Goal: Information Seeking & Learning: Understand process/instructions

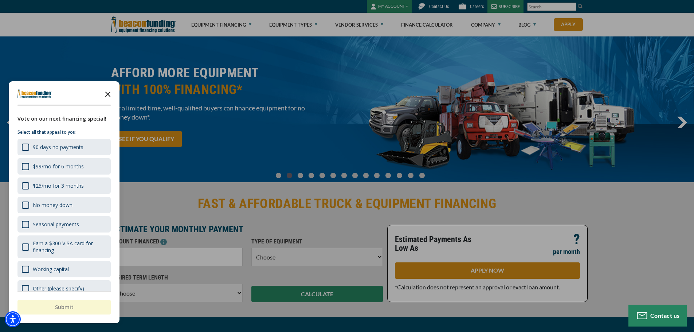
click at [110, 93] on polygon "Close the survey" at bounding box center [107, 93] width 5 height 5
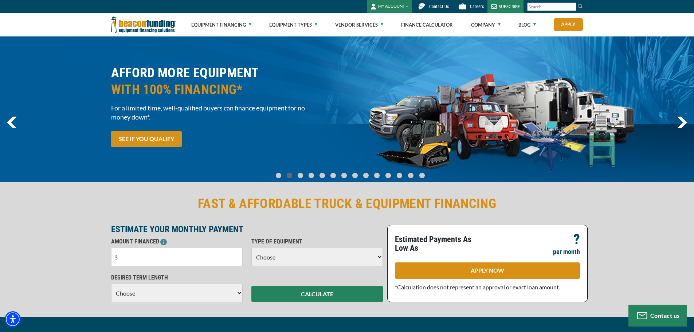
click at [683, 122] on img "next" at bounding box center [682, 123] width 10 height 12
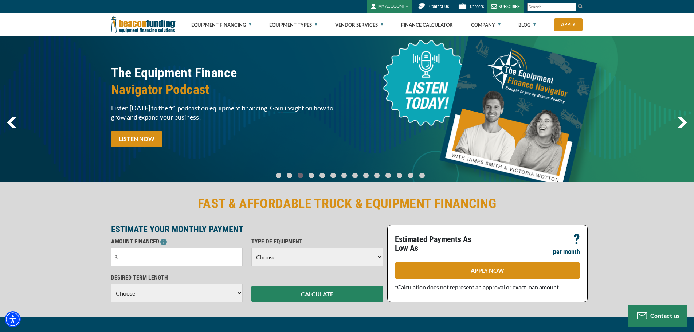
click at [683, 122] on img "next" at bounding box center [682, 123] width 10 height 12
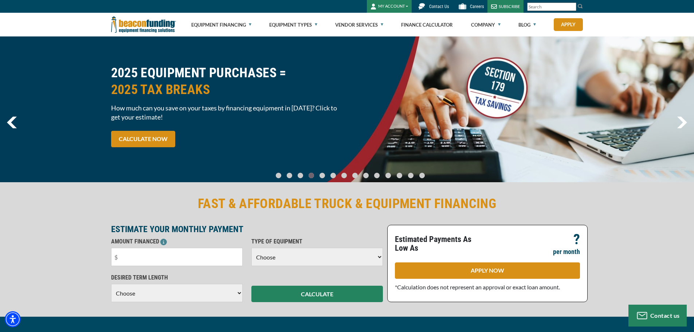
click at [683, 122] on img "next" at bounding box center [682, 123] width 10 height 12
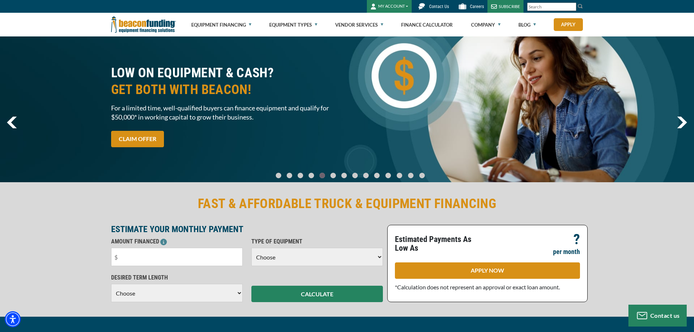
click at [683, 122] on img "next" at bounding box center [682, 123] width 10 height 12
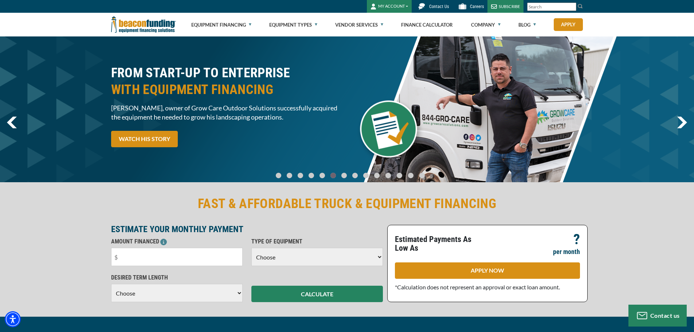
click at [683, 122] on img "next" at bounding box center [682, 123] width 10 height 12
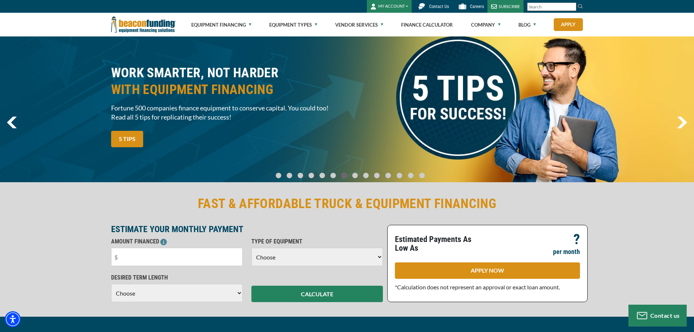
click at [683, 122] on img "next" at bounding box center [682, 123] width 10 height 12
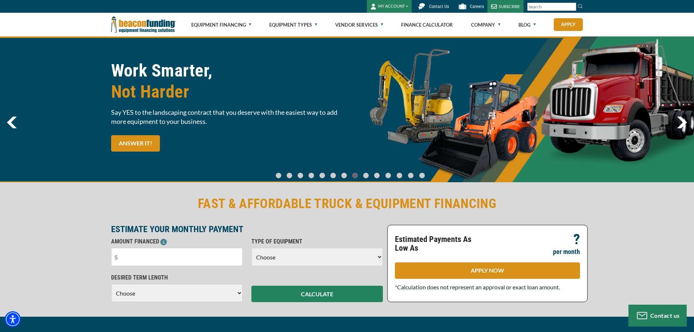
click at [683, 122] on img "next" at bounding box center [682, 123] width 10 height 12
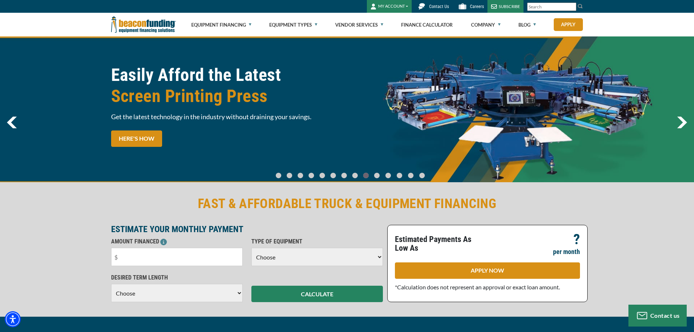
click at [683, 122] on img "next" at bounding box center [682, 123] width 10 height 12
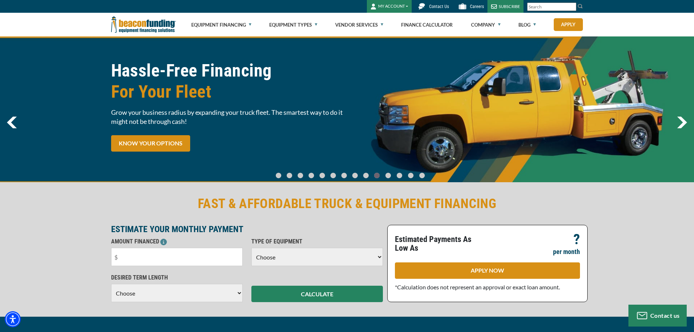
click at [683, 122] on img "next" at bounding box center [682, 123] width 10 height 12
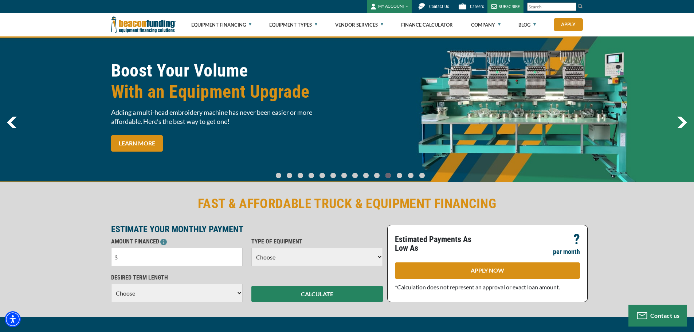
click at [683, 122] on img "next" at bounding box center [682, 123] width 10 height 12
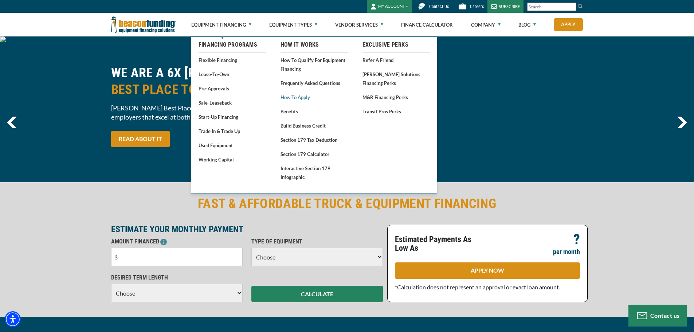
click at [294, 94] on link "How to Apply" at bounding box center [313, 97] width 67 height 9
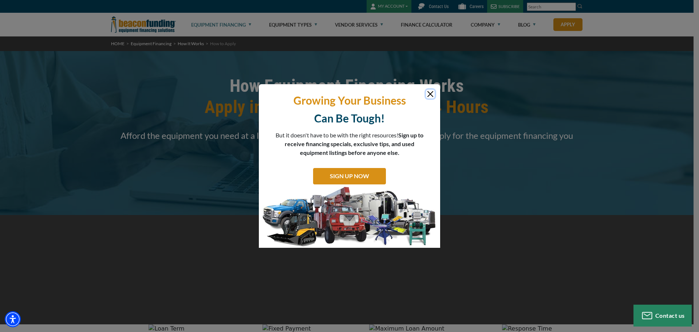
click at [431, 94] on button "Close" at bounding box center [430, 94] width 9 height 9
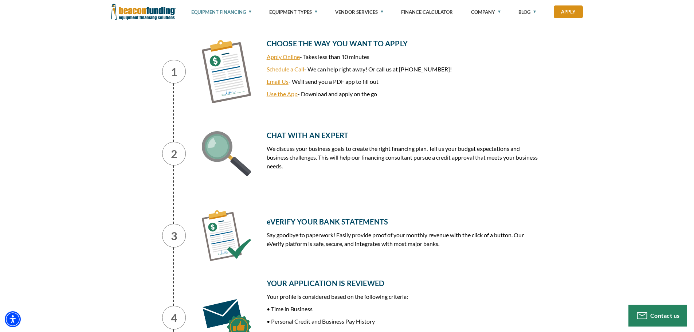
scroll to position [146, 0]
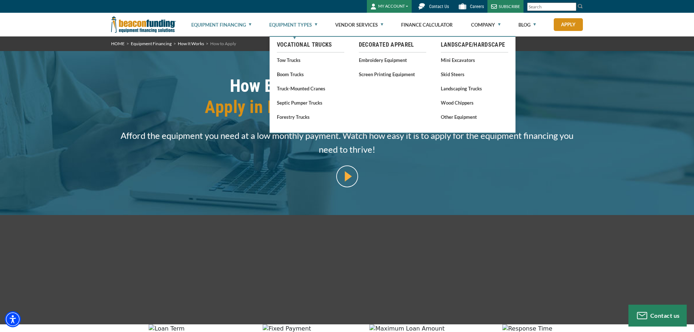
click at [277, 25] on link "Equipment Types" at bounding box center [293, 24] width 48 height 23
click at [283, 46] on link "Vocational Trucks" at bounding box center [310, 44] width 67 height 9
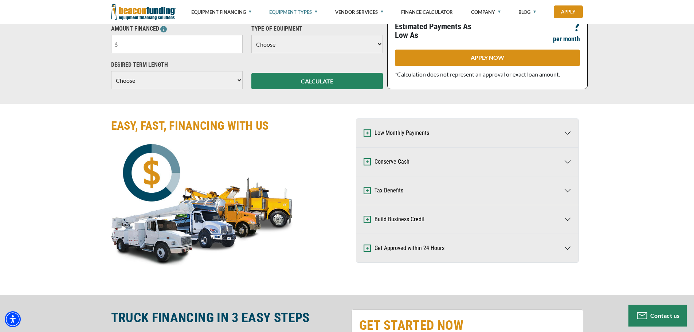
scroll to position [437, 0]
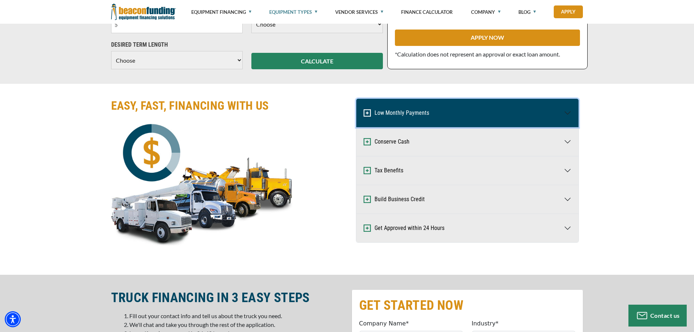
click at [555, 115] on button "Low Monthly Payments" at bounding box center [467, 113] width 222 height 28
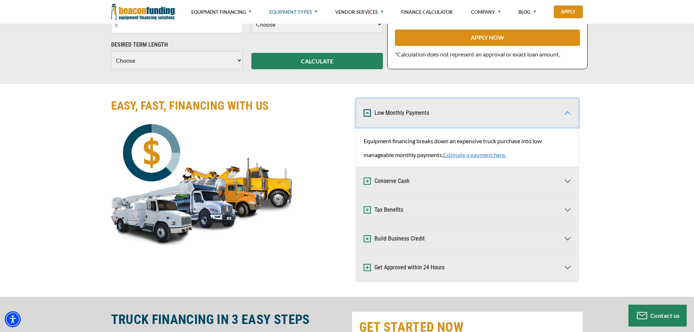
scroll to position [0, 0]
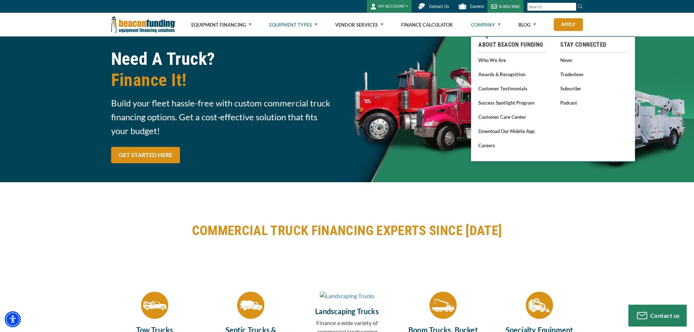
click at [478, 28] on link "Company" at bounding box center [486, 24] width 30 height 23
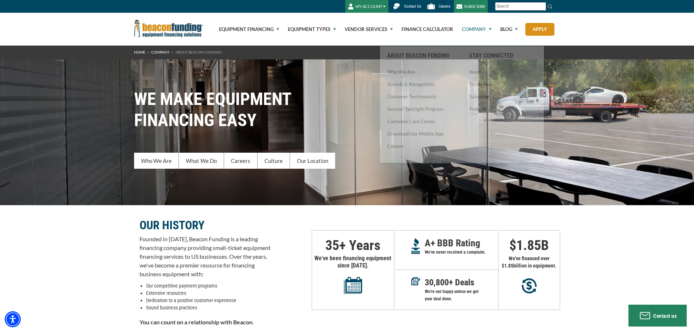
click at [598, 241] on div "OUR HISTORY Founded in [DATE], Beacon Funding is a leading financing company pr…" at bounding box center [347, 271] width 694 height 132
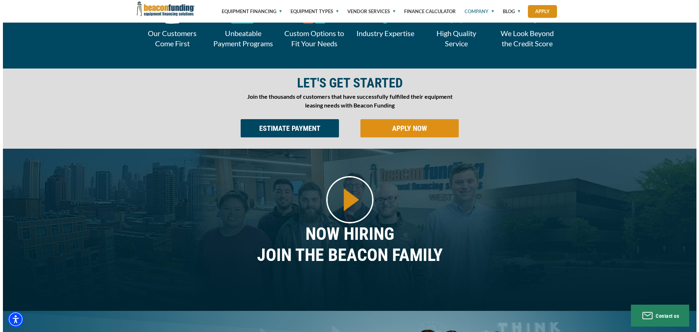
scroll to position [510, 0]
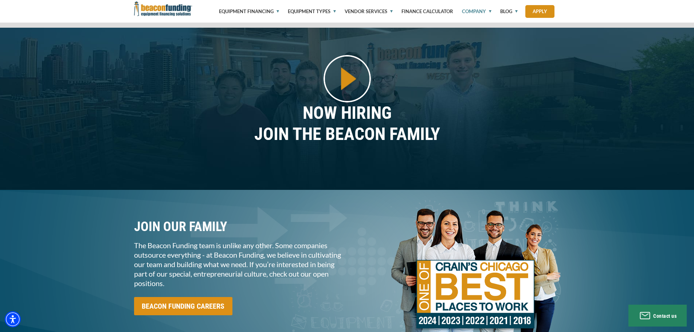
click at [336, 79] on img at bounding box center [346, 78] width 47 height 47
